Goal: Information Seeking & Learning: Check status

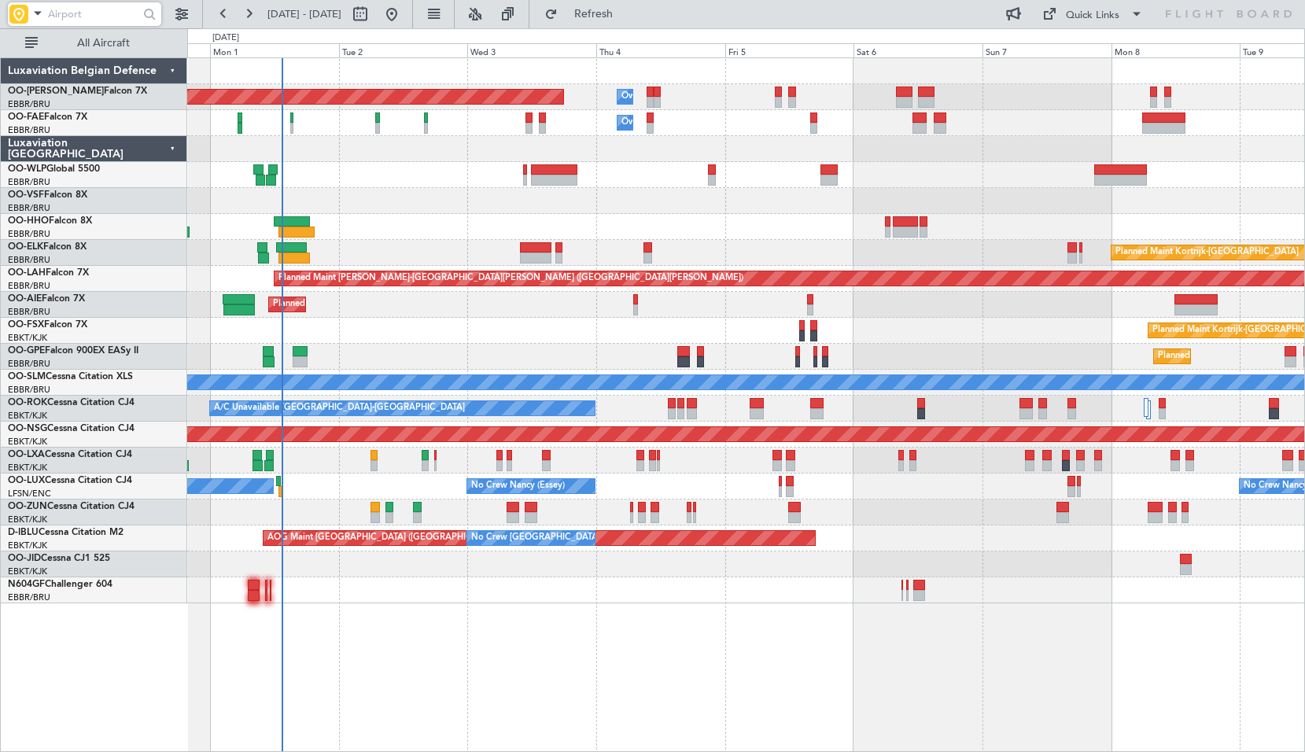
click at [61, 17] on input "text" at bounding box center [93, 14] width 90 height 24
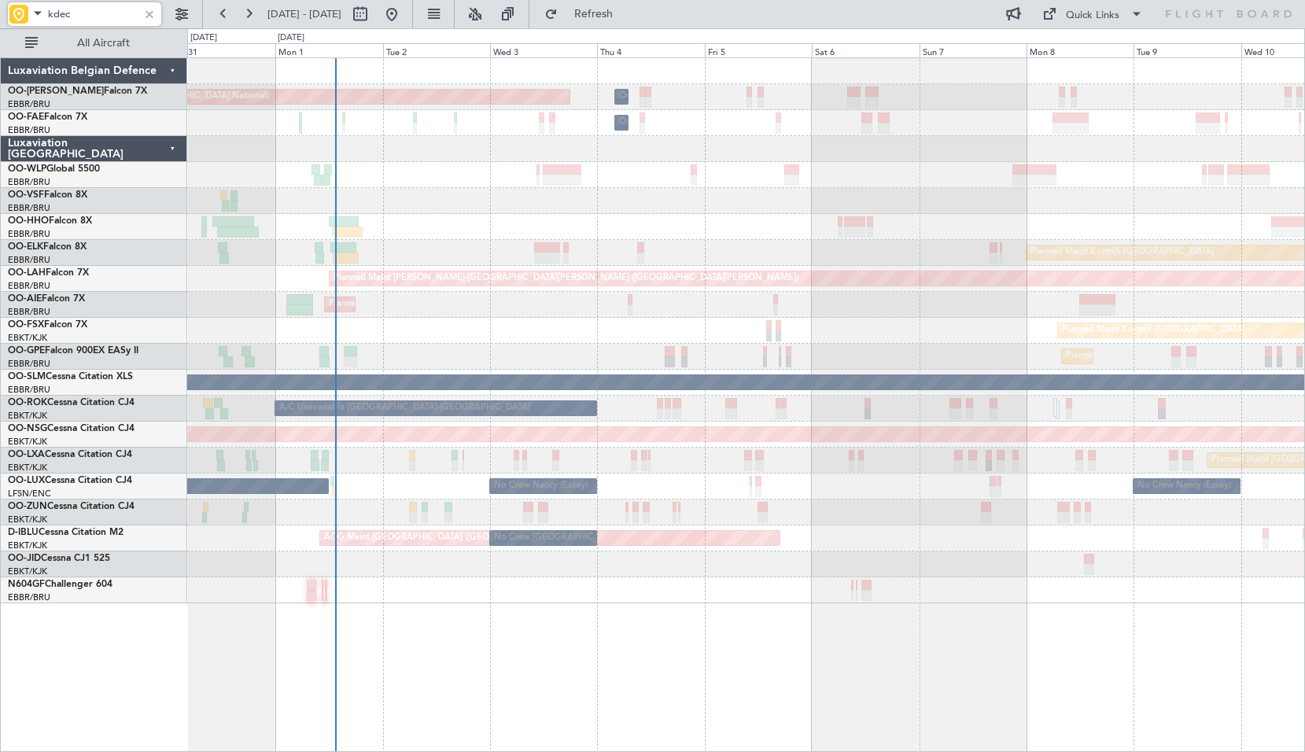
type input "kdec"
click at [147, 10] on div at bounding box center [149, 14] width 17 height 17
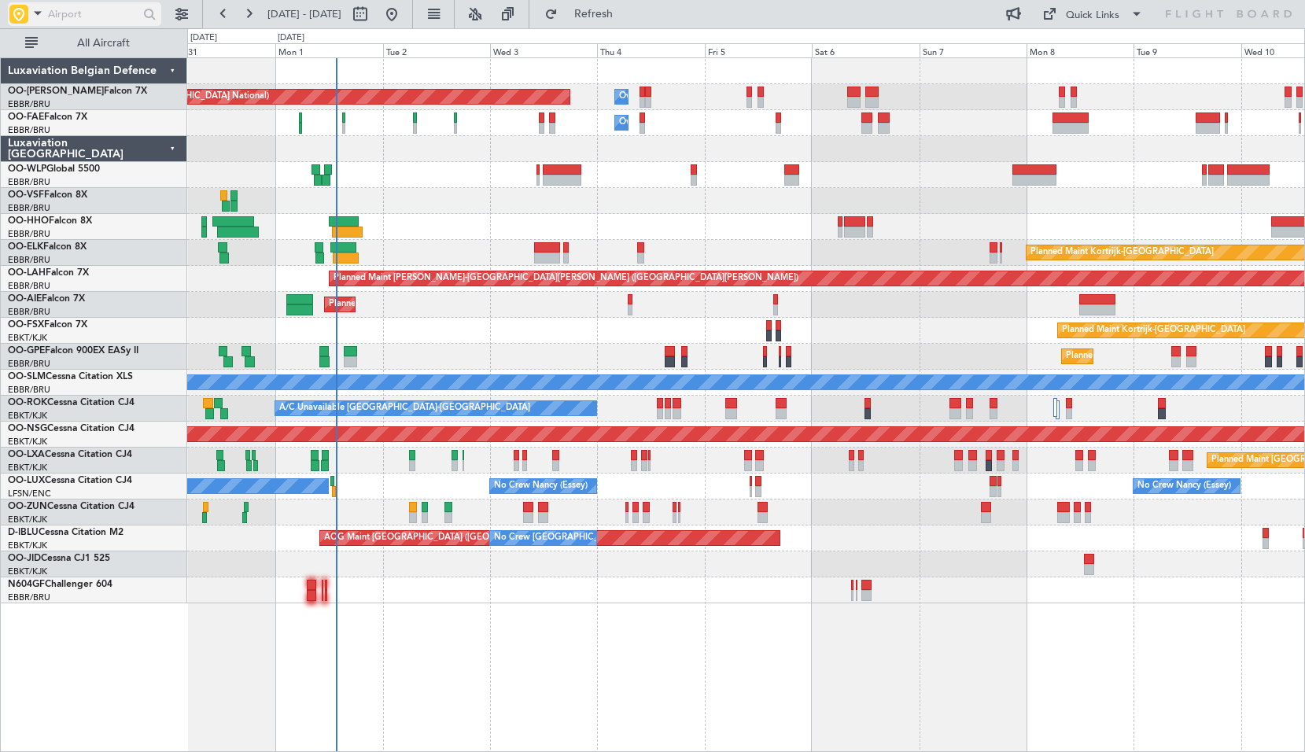
click at [39, 13] on span at bounding box center [37, 13] width 19 height 20
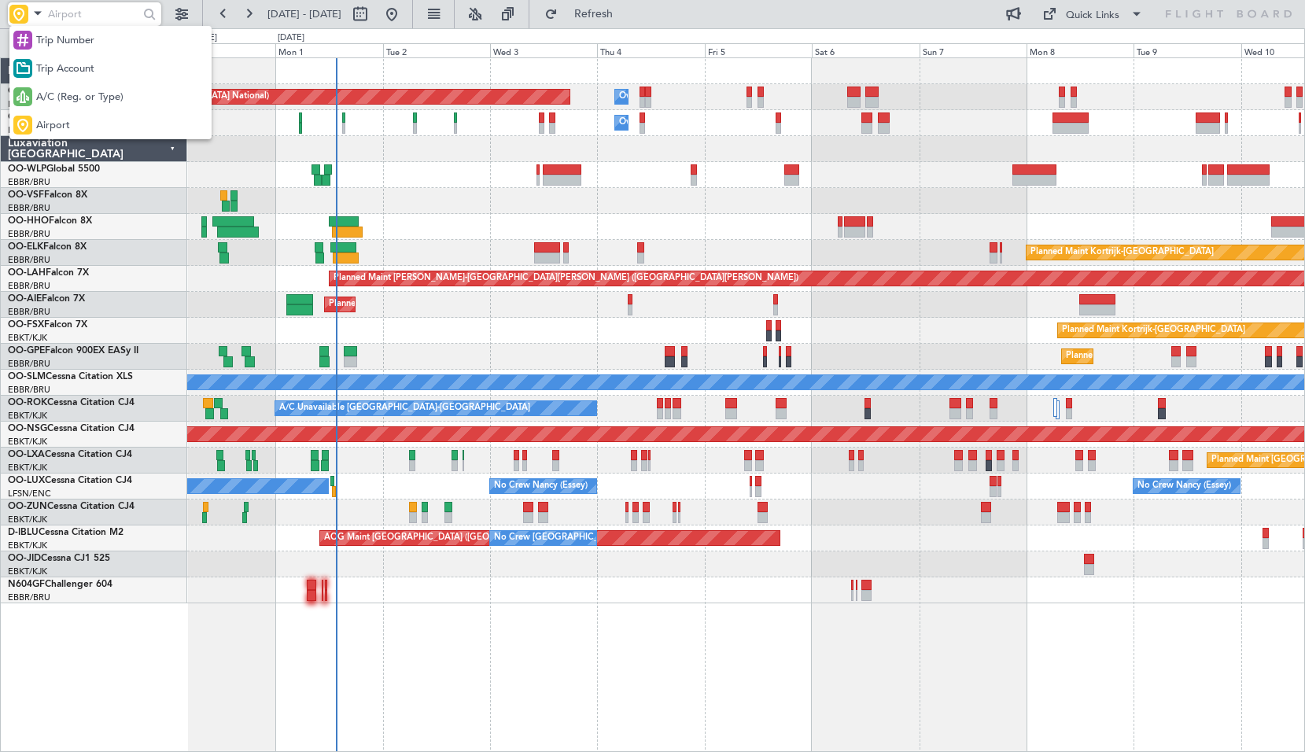
drag, startPoint x: 74, startPoint y: 105, endPoint x: 68, endPoint y: 85, distance: 21.4
click at [72, 105] on div "A/C (Reg. or Type)" at bounding box center [110, 97] width 202 height 28
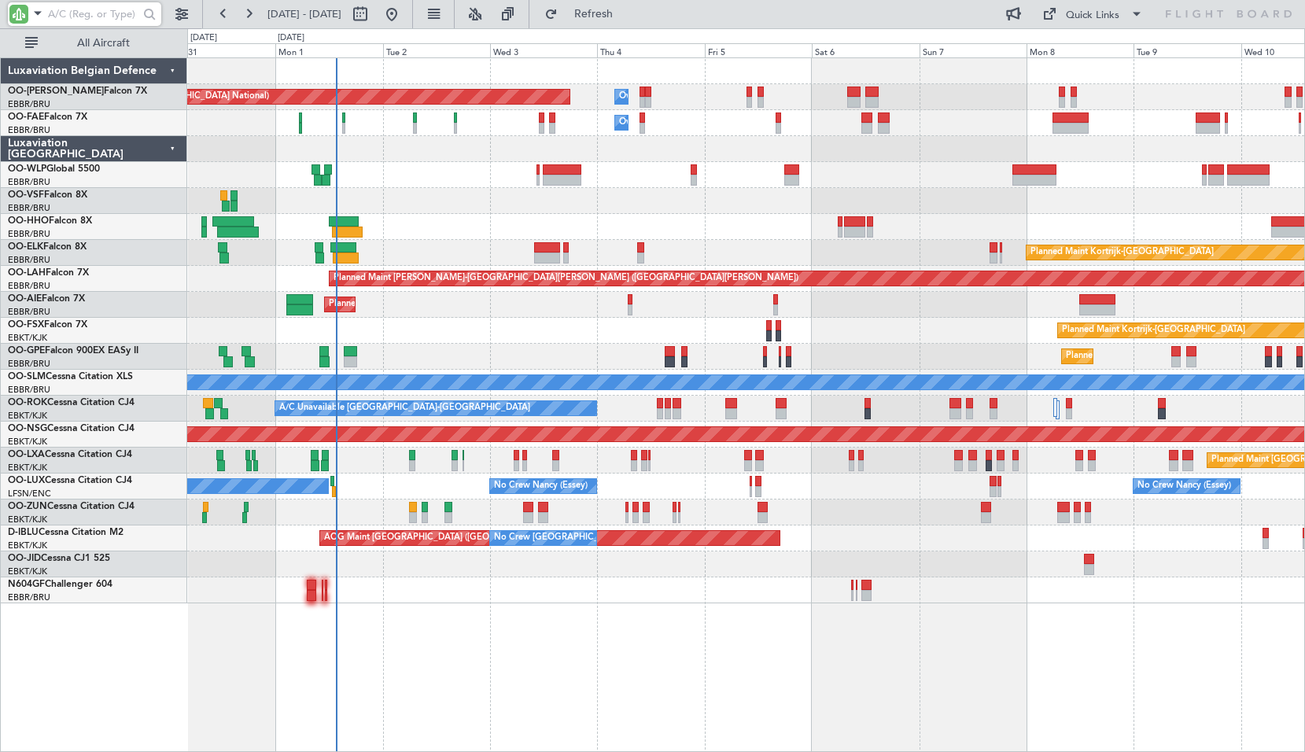
click at [70, 9] on input "text" at bounding box center [93, 14] width 90 height 24
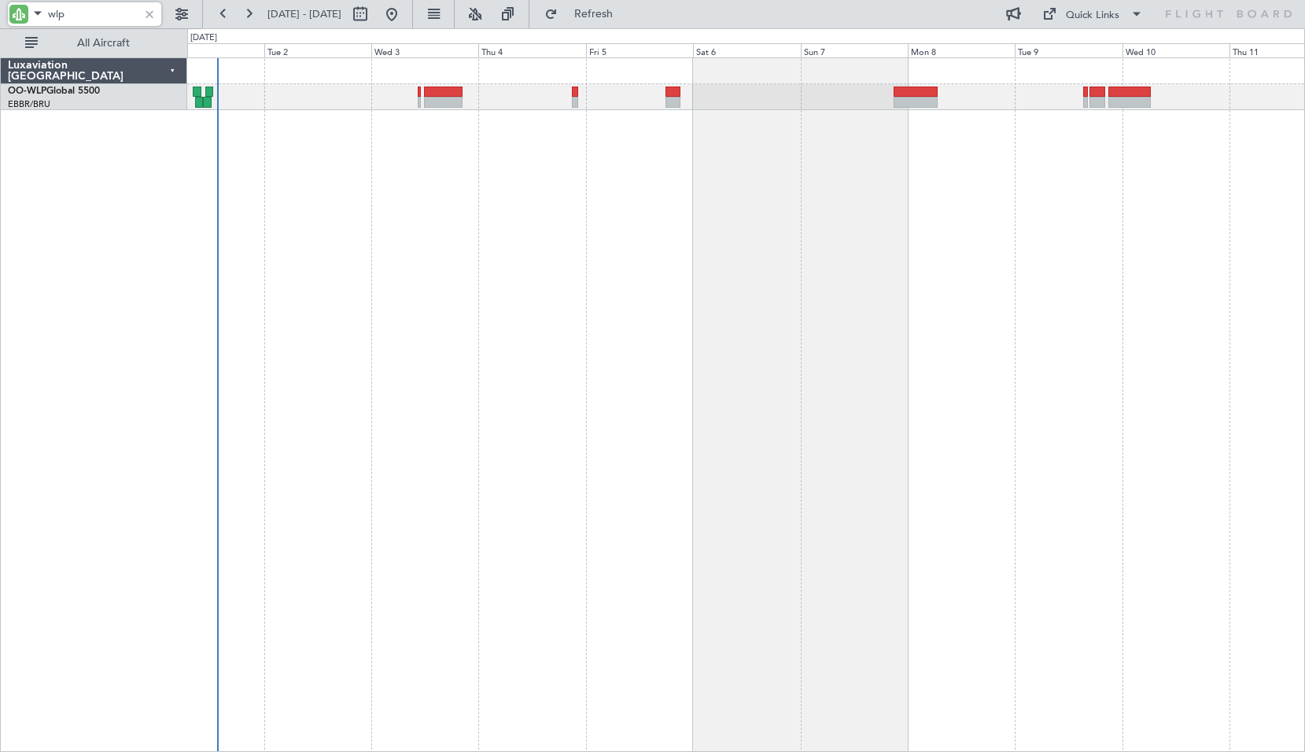
click at [1090, 463] on div "Planned Maint [GEOGRAPHIC_DATA] ([GEOGRAPHIC_DATA])" at bounding box center [746, 404] width 1118 height 695
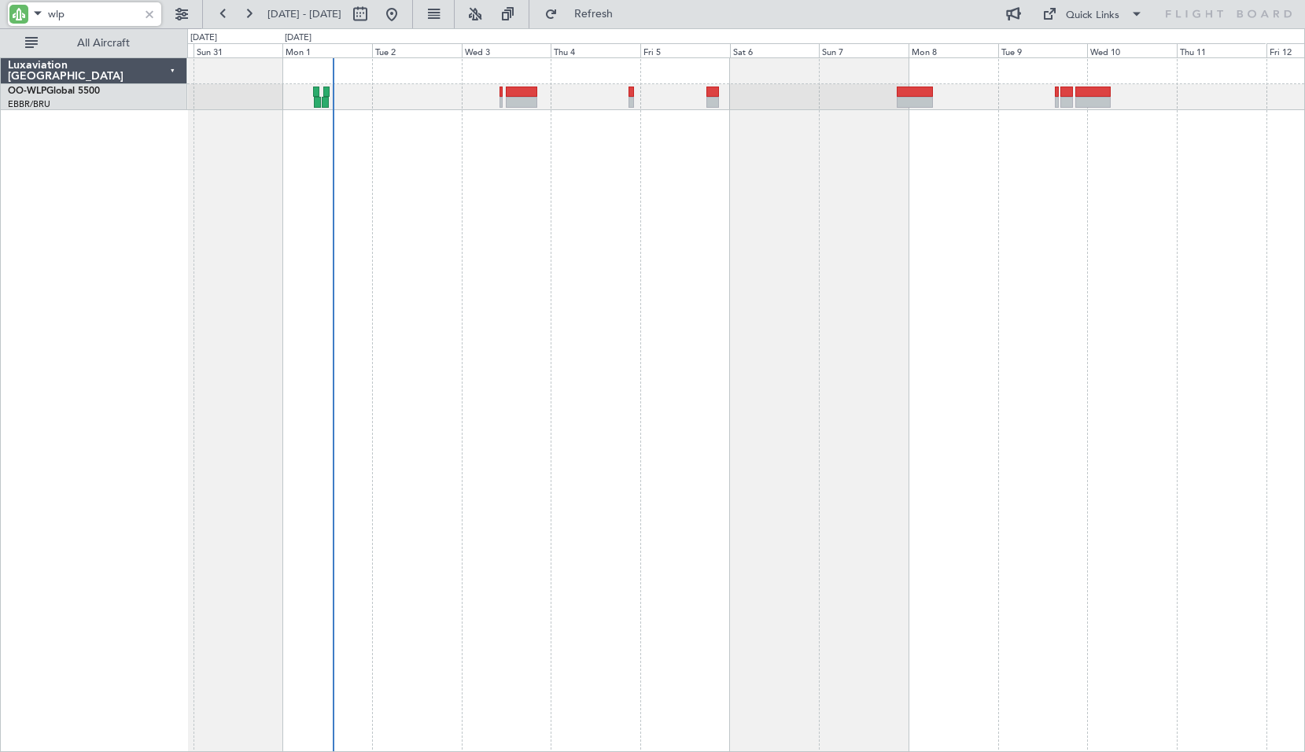
type input "wlp"
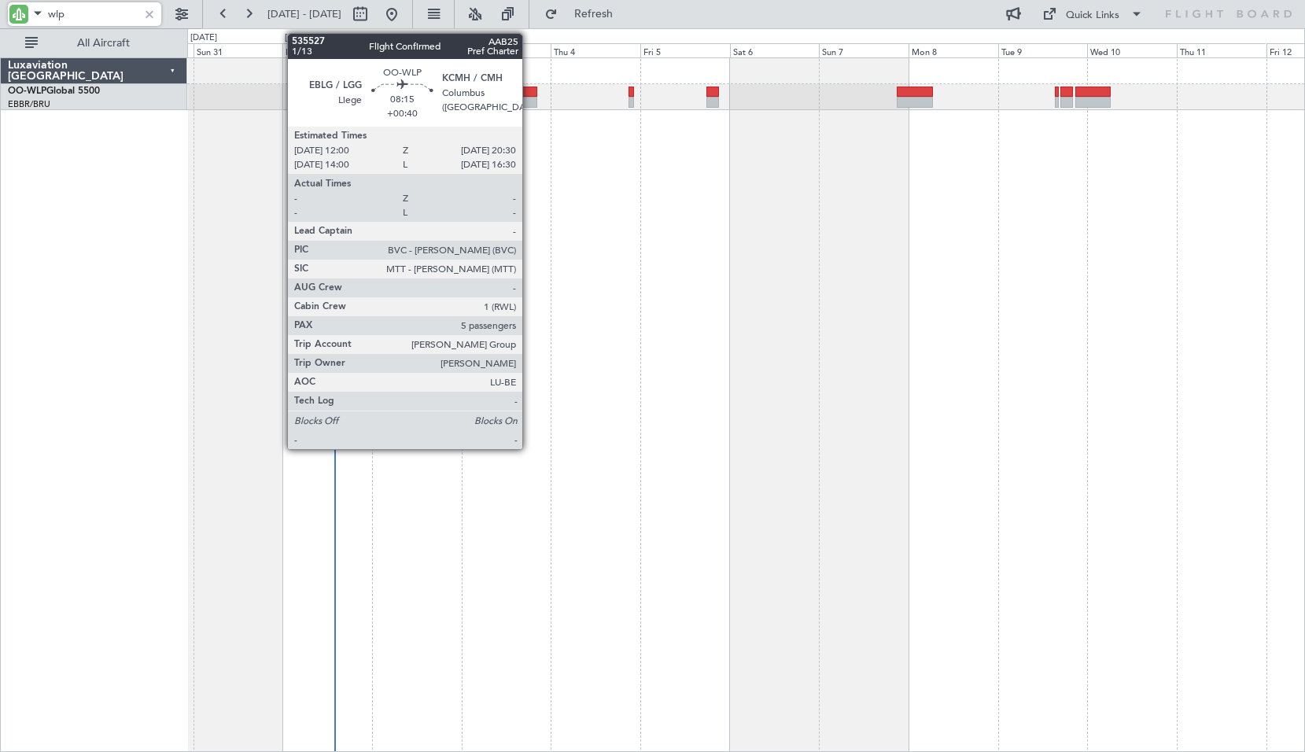
click at [529, 106] on div at bounding box center [522, 102] width 32 height 11
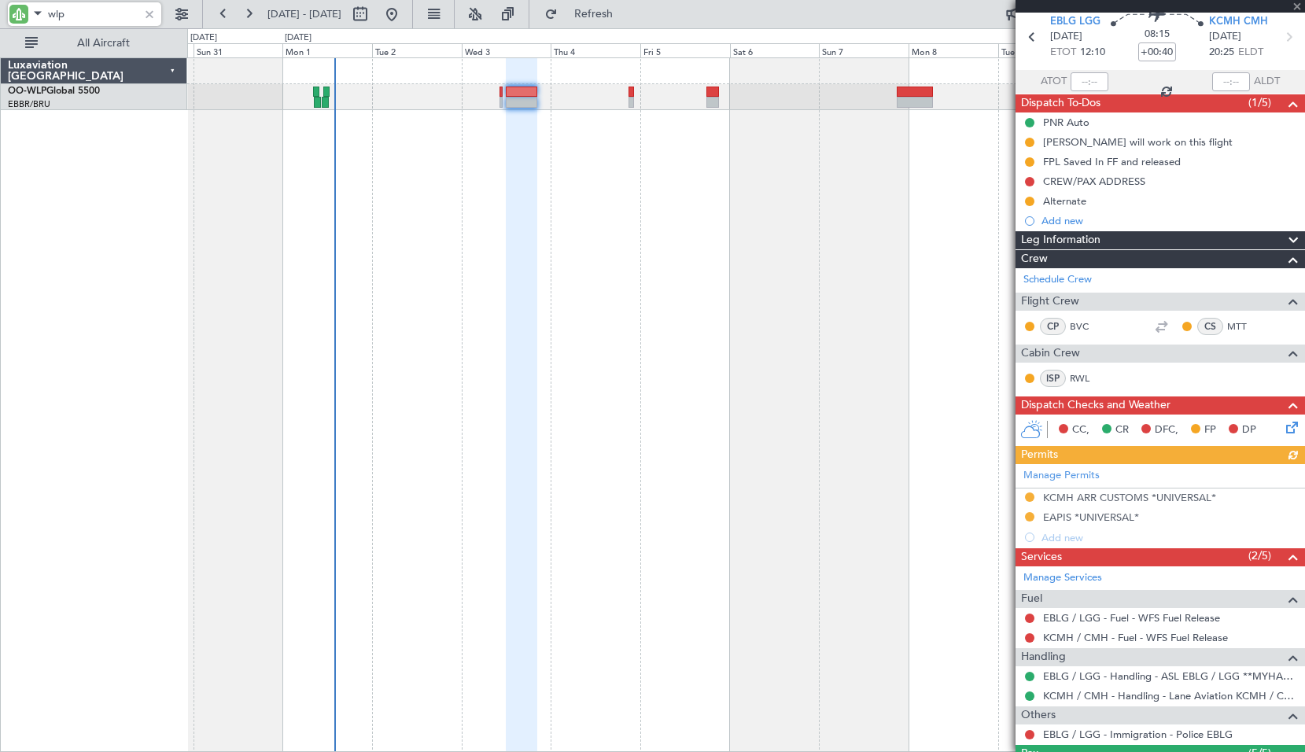
scroll to position [157, 0]
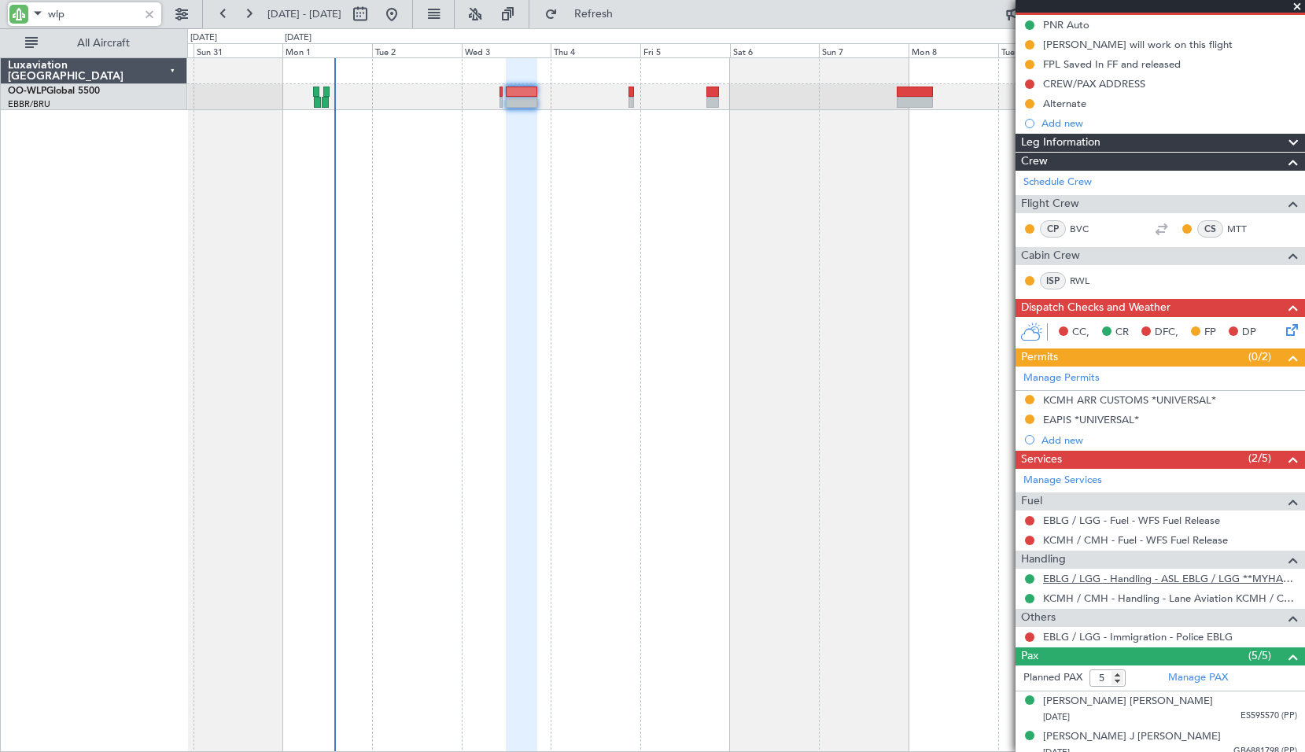
click at [1162, 573] on link "EBLG / LGG - Handling - ASL EBLG / LGG **MYHANDLING**" at bounding box center [1170, 578] width 254 height 13
